Goal: Book appointment/travel/reservation

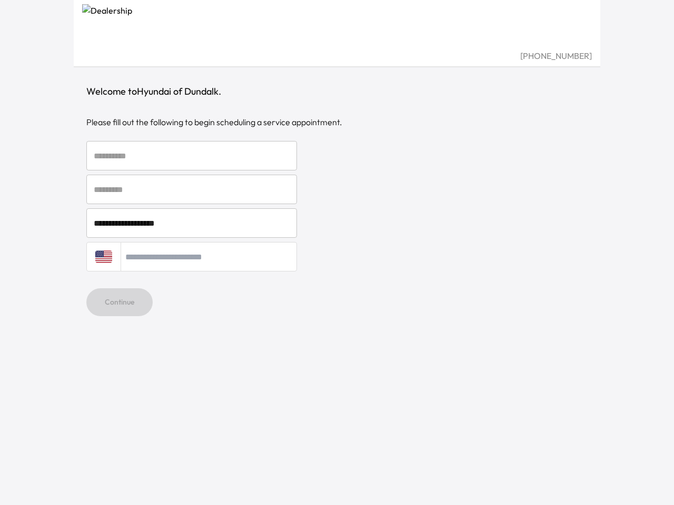
click at [337, 253] on div "[GEOGRAPHIC_DATA] + 1" at bounding box center [336, 256] width 501 height 29
click at [192, 156] on input "text" at bounding box center [191, 155] width 211 height 29
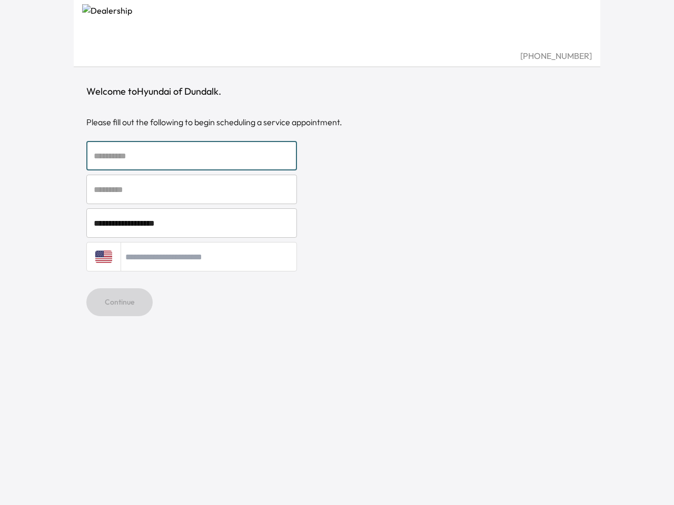
click at [192, 189] on input "text" at bounding box center [191, 189] width 211 height 29
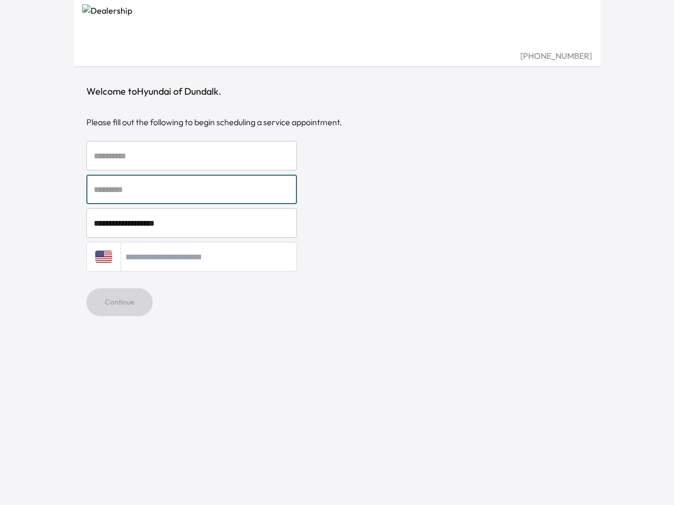
click at [192, 223] on input "**********" at bounding box center [191, 222] width 211 height 29
